Goal: Task Accomplishment & Management: Manage account settings

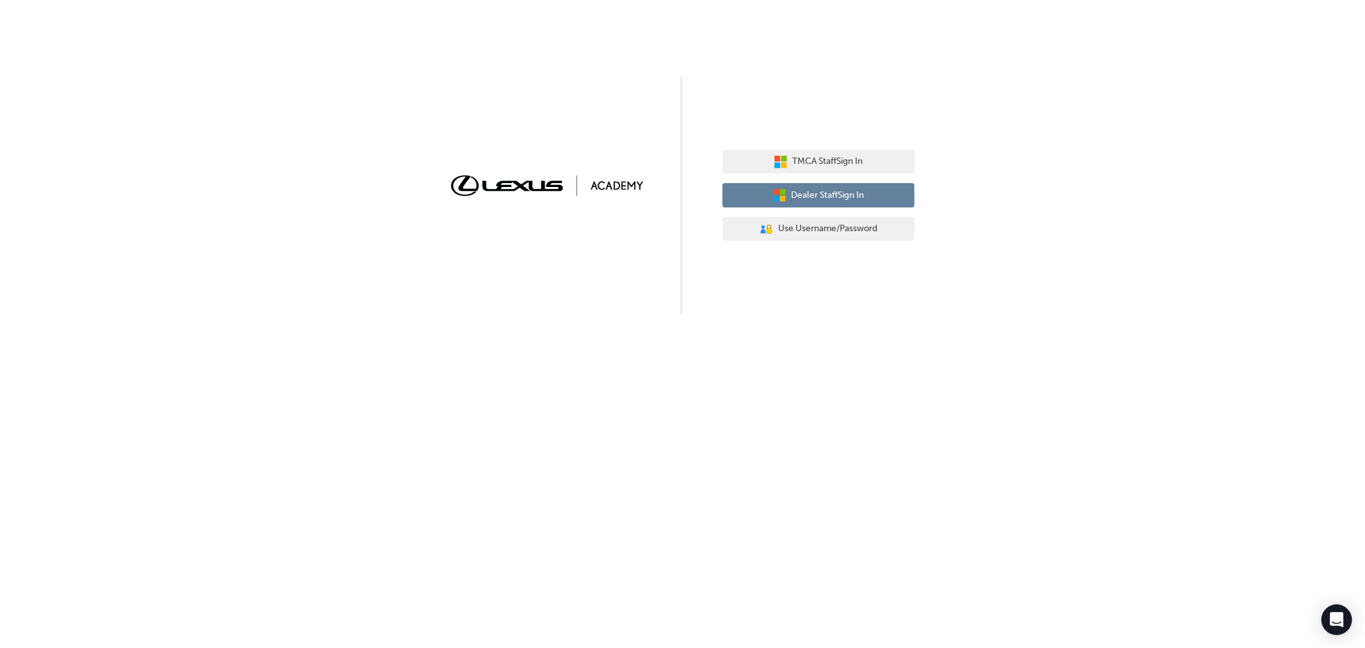
click at [817, 194] on span "Dealer Staff Sign In" at bounding box center [828, 195] width 73 height 15
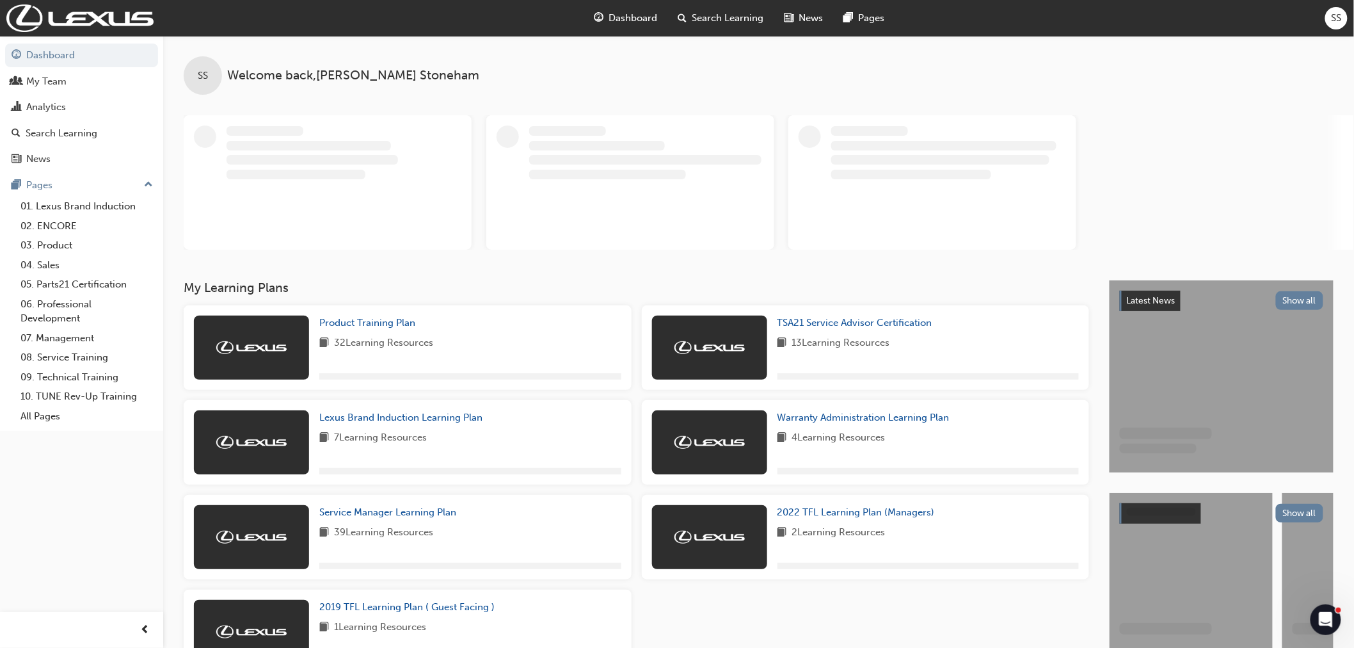
click at [1338, 17] on span "SS" at bounding box center [1337, 18] width 10 height 15
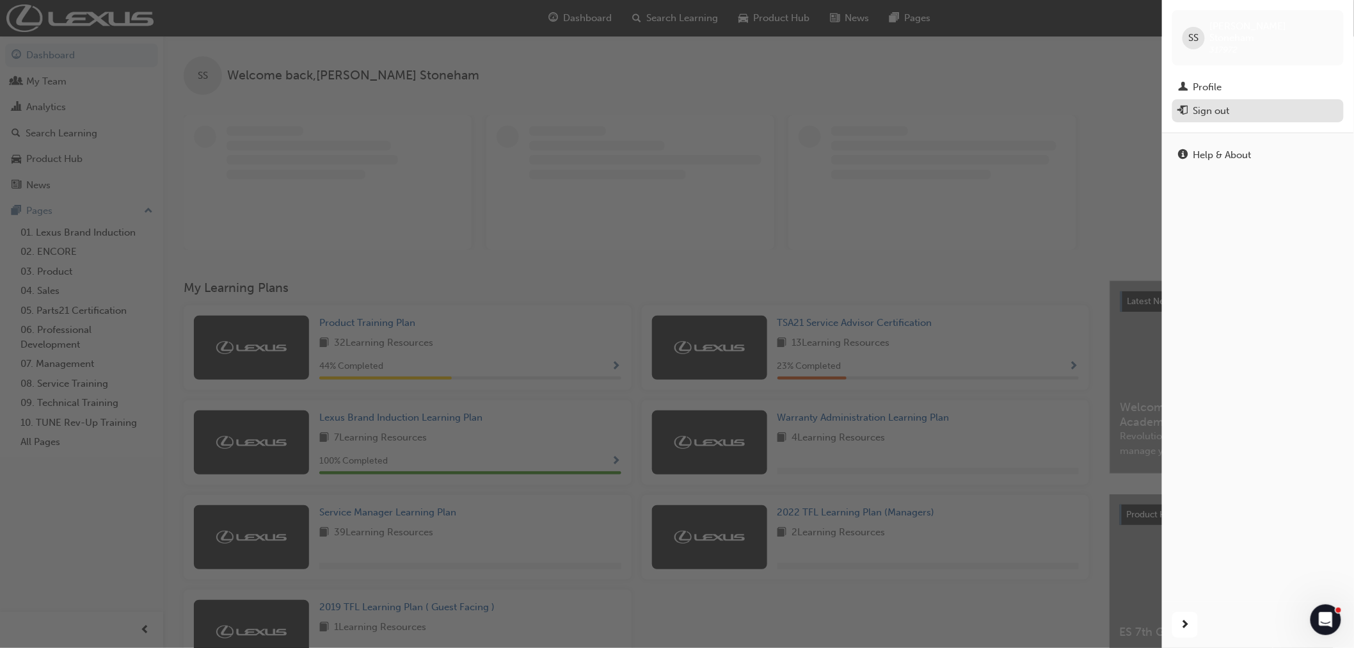
click at [1232, 103] on div "Sign out" at bounding box center [1258, 111] width 159 height 16
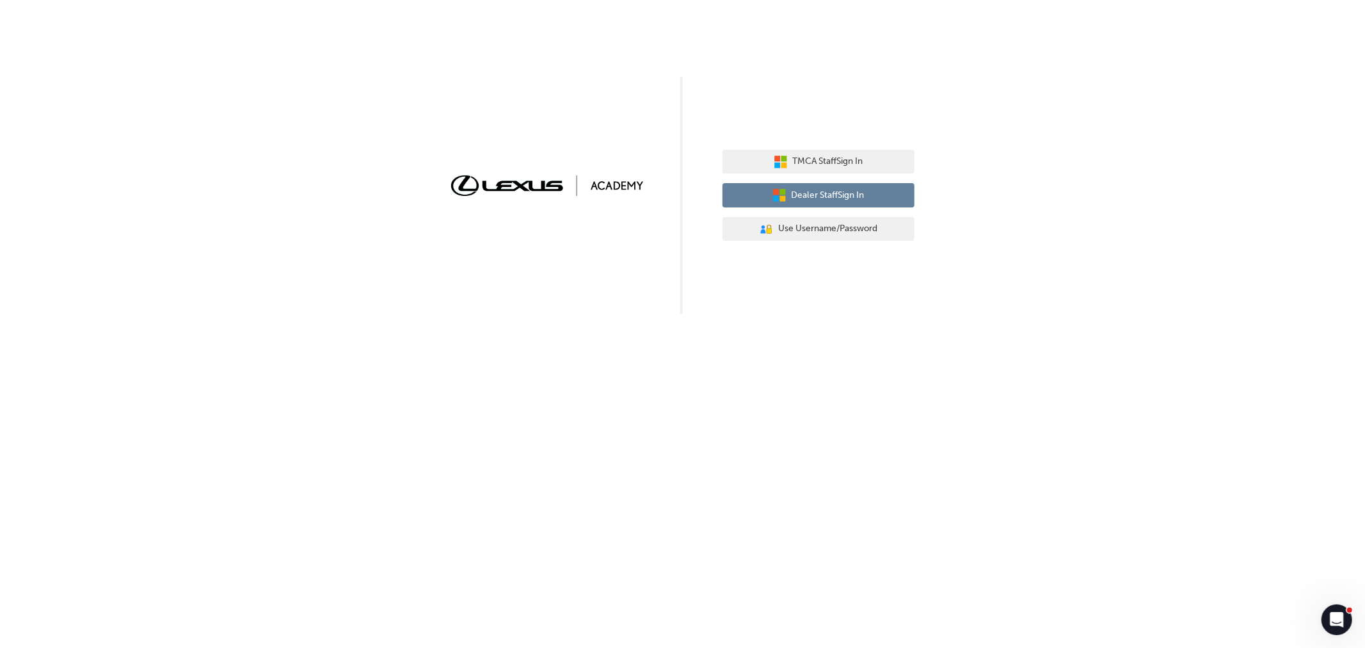
click at [832, 192] on span "Dealer Staff Sign In" at bounding box center [828, 195] width 73 height 15
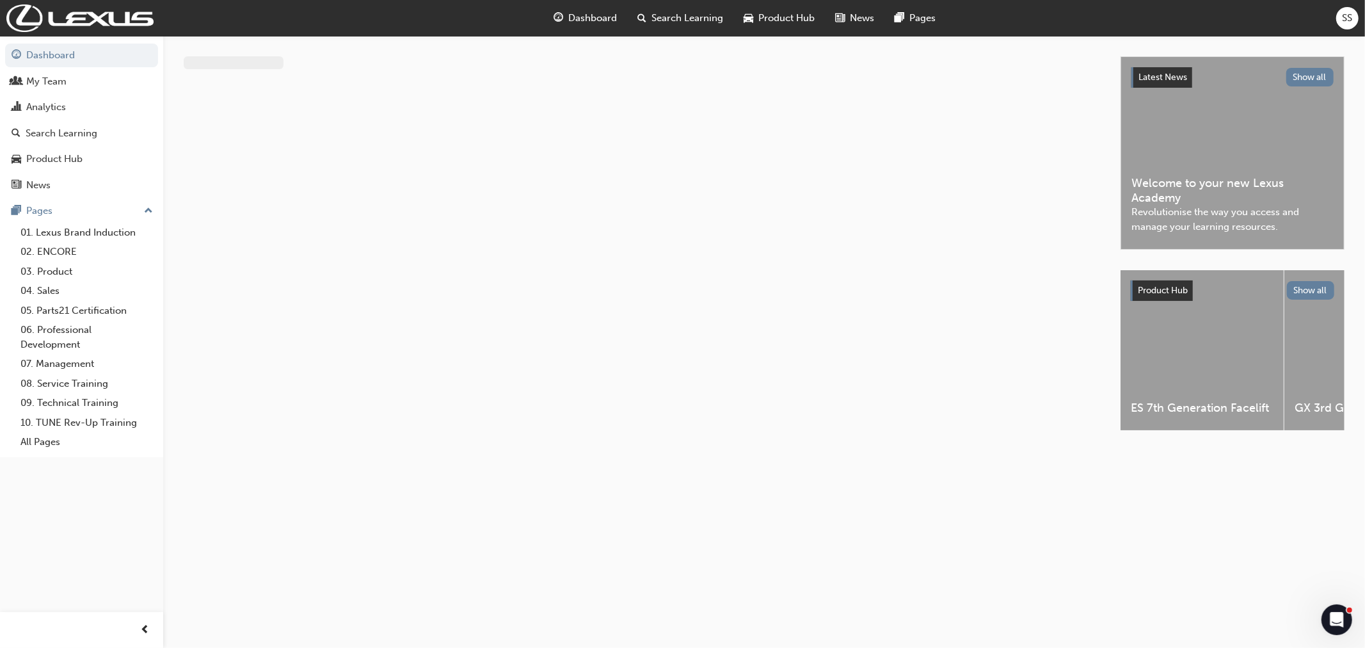
click at [1344, 16] on span "SS" at bounding box center [1347, 18] width 10 height 15
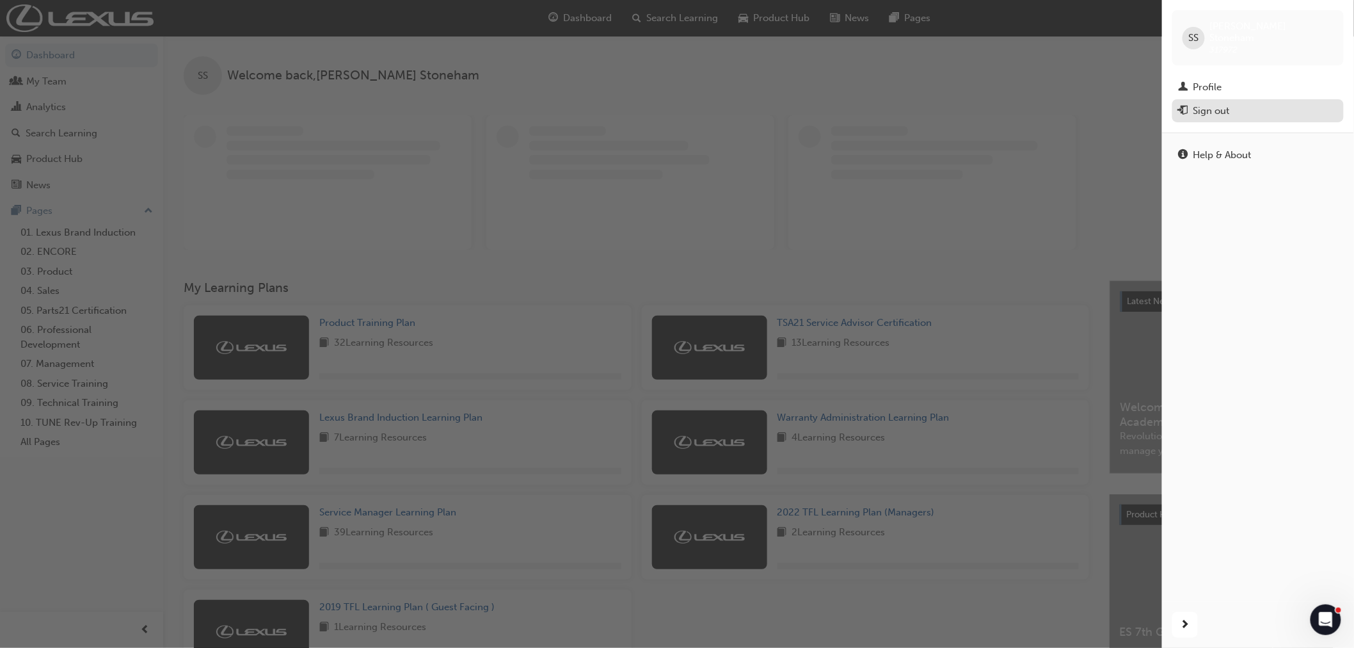
click at [1237, 105] on div "Sign out" at bounding box center [1258, 111] width 159 height 16
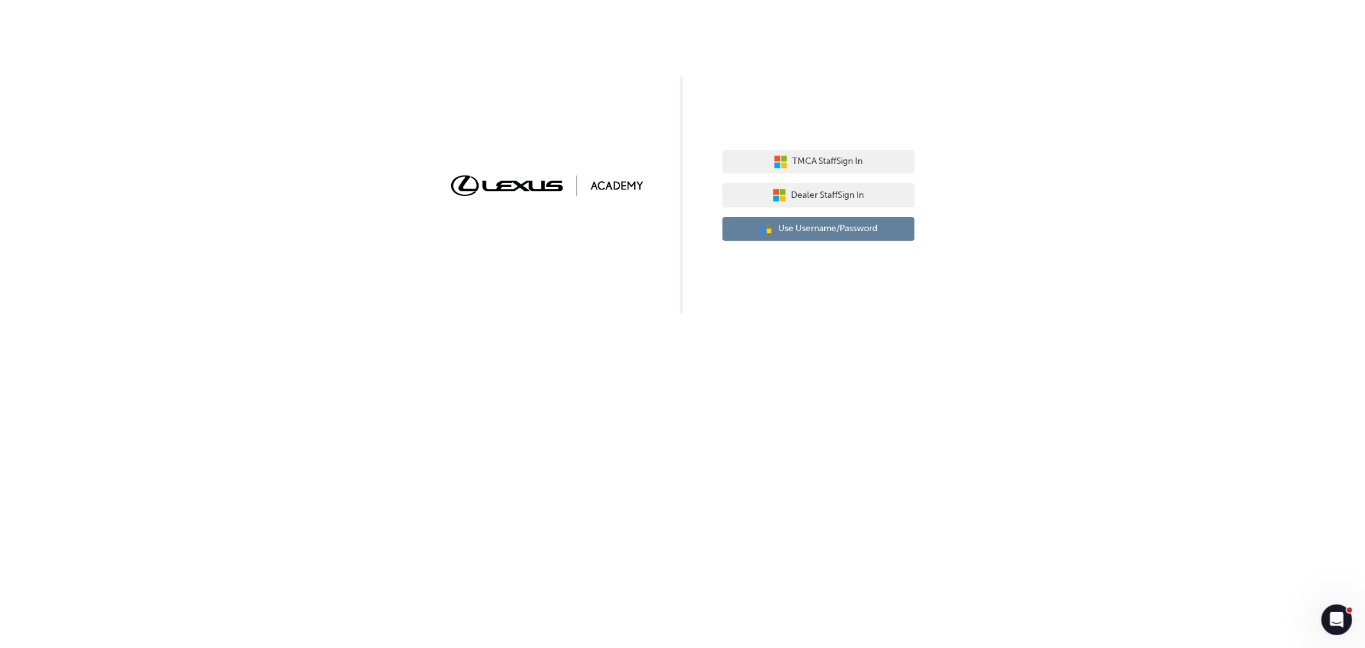
click at [811, 229] on span "Use Username/Password" at bounding box center [827, 228] width 99 height 15
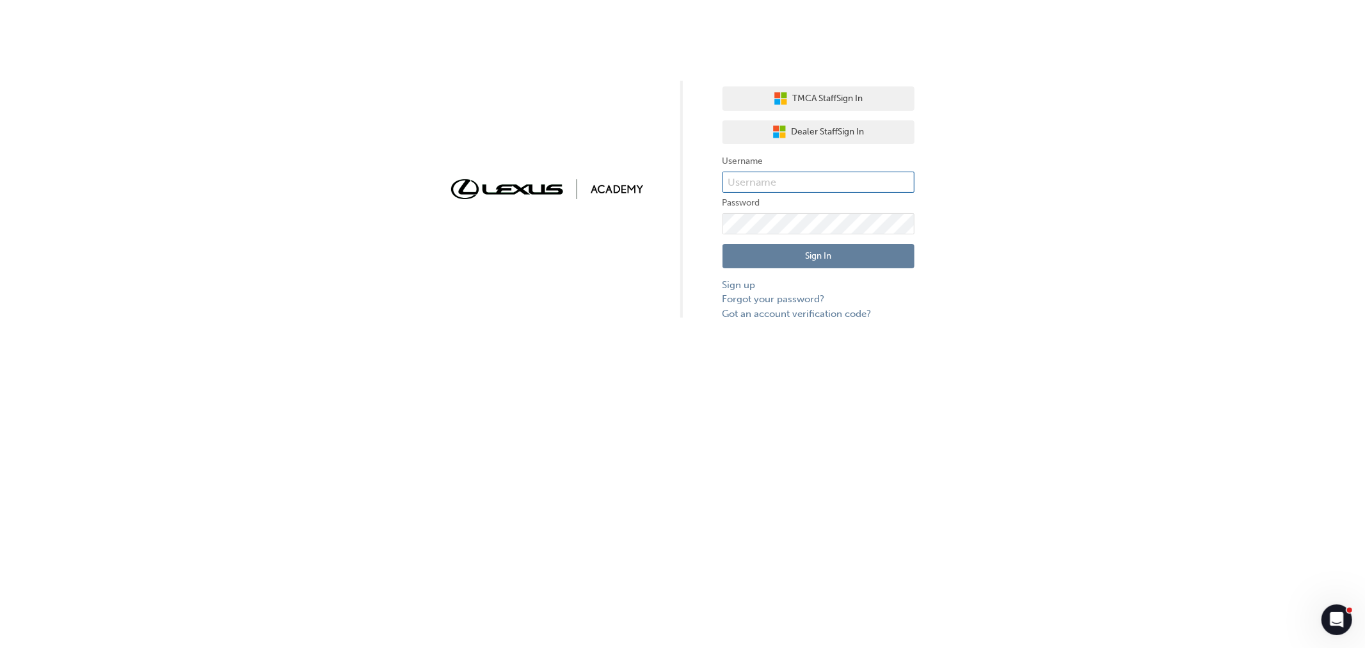
click at [775, 176] on input "text" at bounding box center [818, 182] width 192 height 22
click at [749, 173] on input "text" at bounding box center [818, 182] width 192 height 22
click at [753, 180] on input "text" at bounding box center [818, 182] width 192 height 22
type input "s"
type input "[PERSON_NAME]"
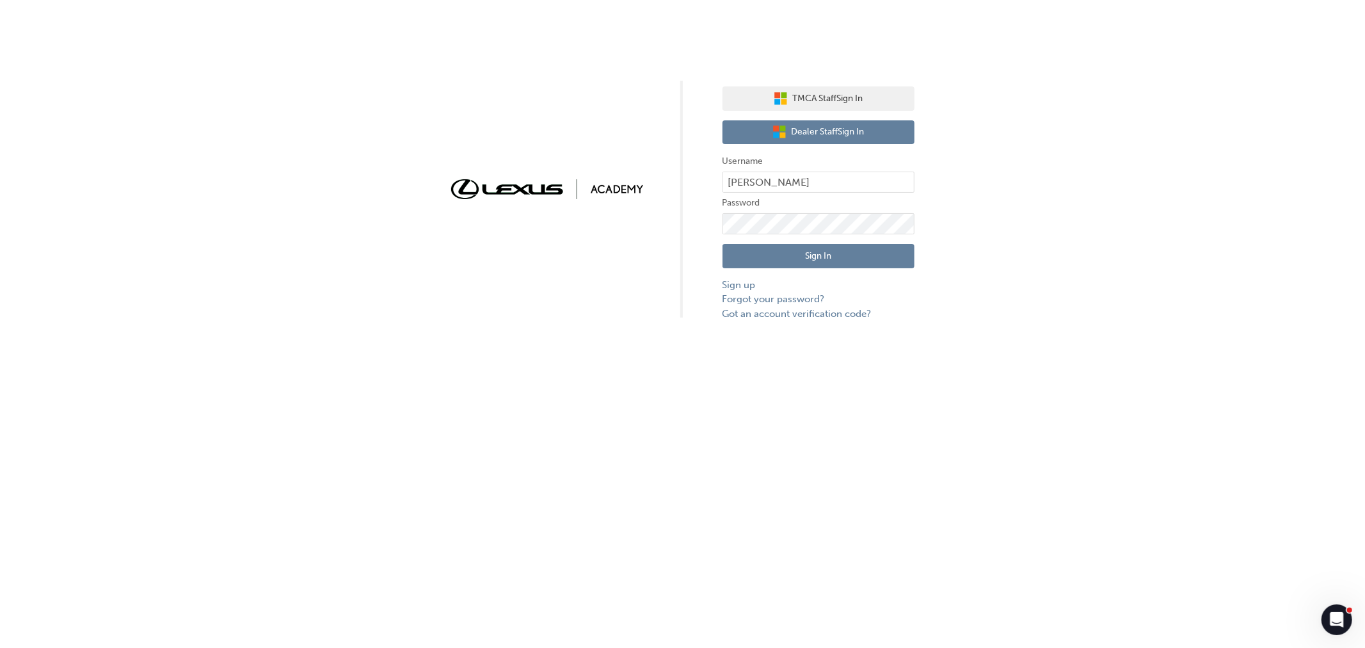
click at [817, 124] on button "Dealer Staff Sign In" at bounding box center [818, 132] width 192 height 24
